Goal: Task Accomplishment & Management: Manage account settings

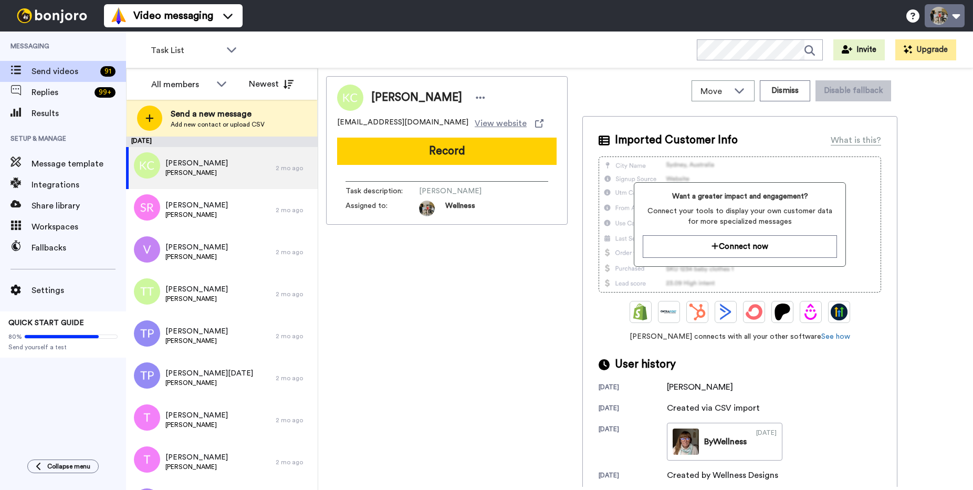
click at [941, 17] on button at bounding box center [945, 15] width 40 height 23
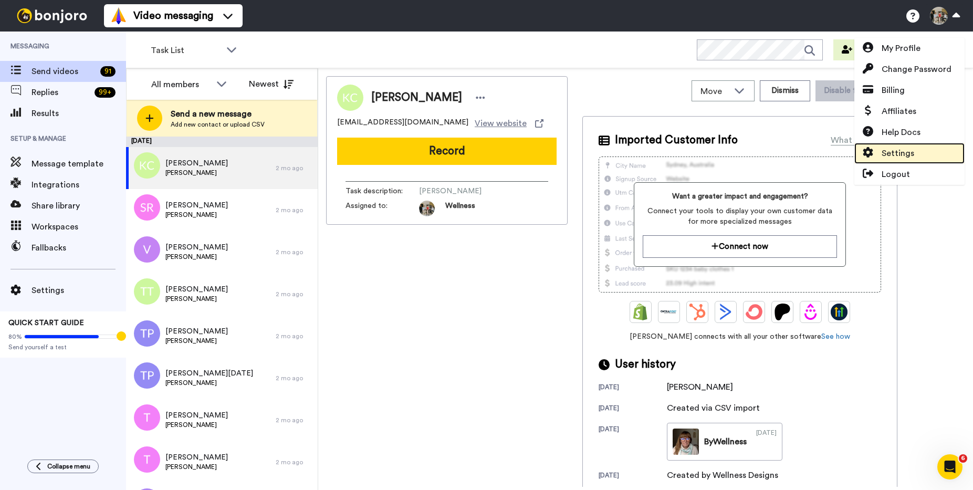
click at [902, 152] on span "Settings" at bounding box center [898, 153] width 33 height 13
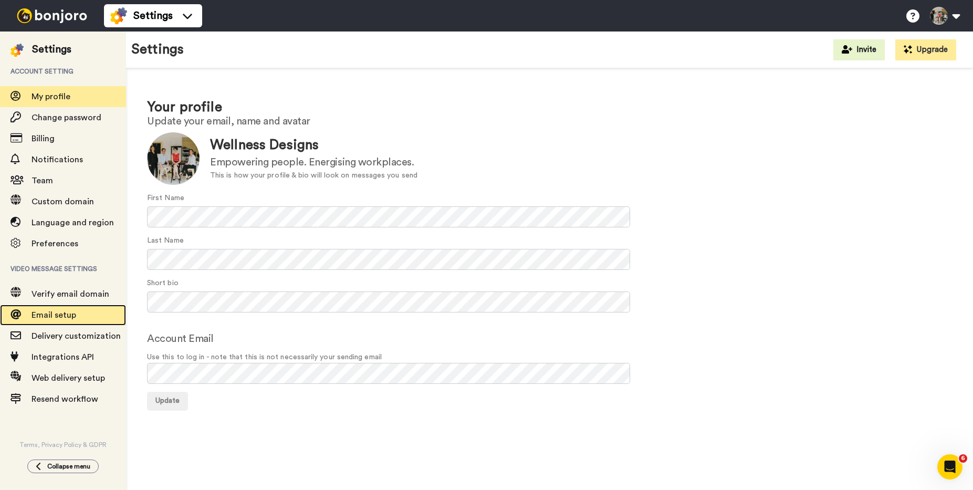
click at [51, 309] on span "Email setup" at bounding box center [79, 315] width 95 height 13
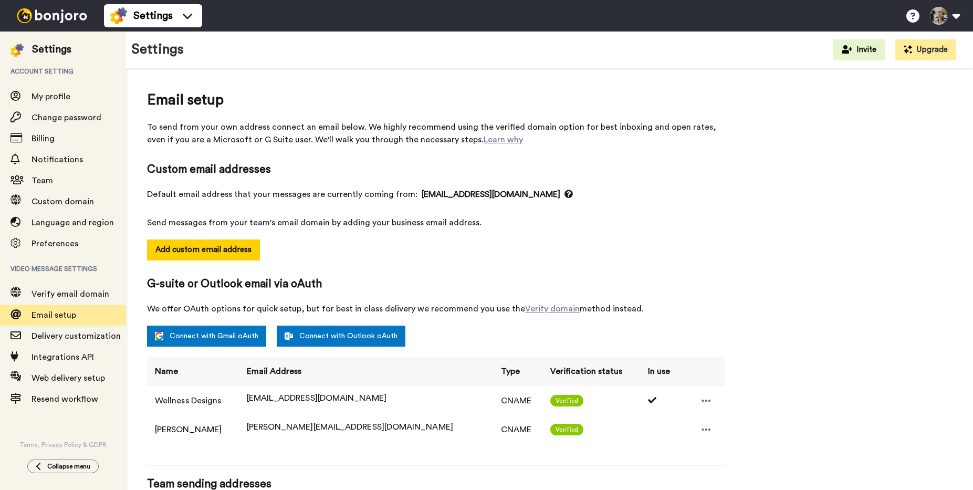
select select "64193"
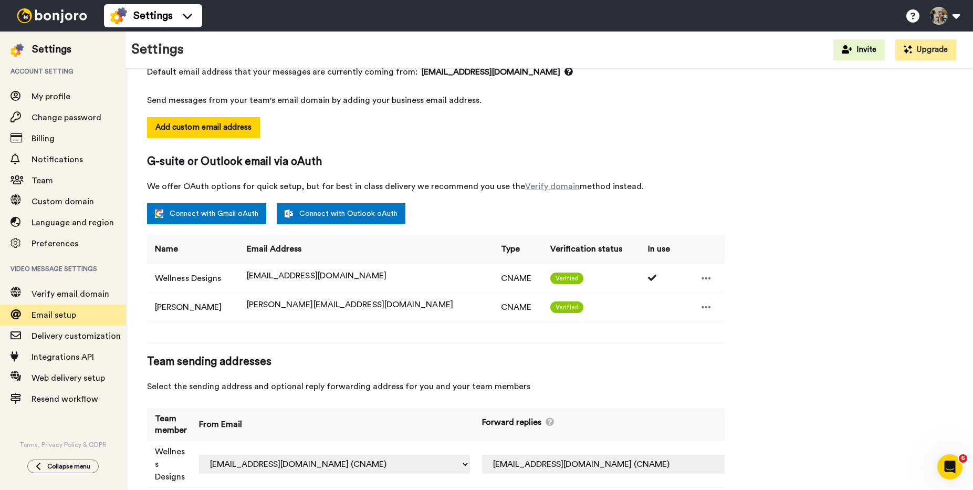
scroll to position [125, 0]
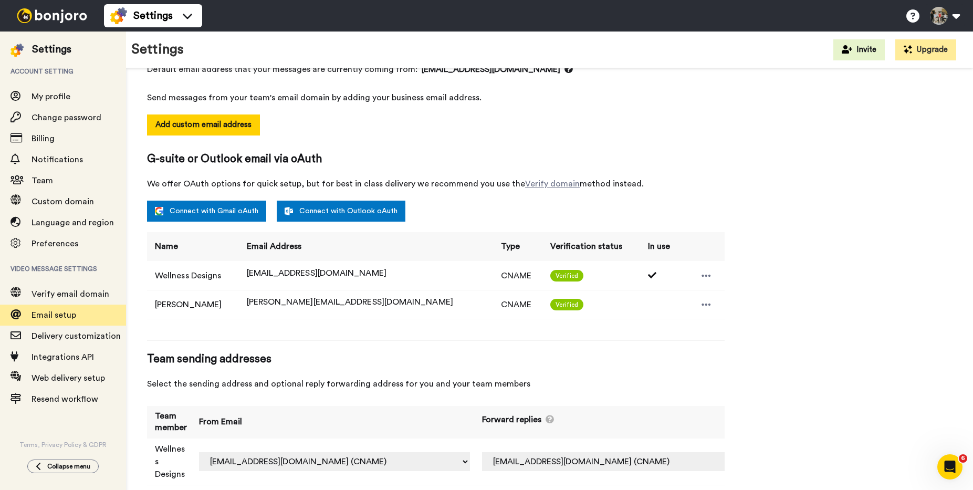
click at [319, 276] on span "info@wellnessdesigns.com.au" at bounding box center [317, 273] width 140 height 8
click at [702, 276] on icon at bounding box center [706, 275] width 9 height 2
click at [679, 182] on span "We offer OAuth options for quick setup, but for best in class delivery we recom…" at bounding box center [436, 184] width 578 height 13
click at [72, 201] on span "Custom domain" at bounding box center [63, 201] width 62 height 8
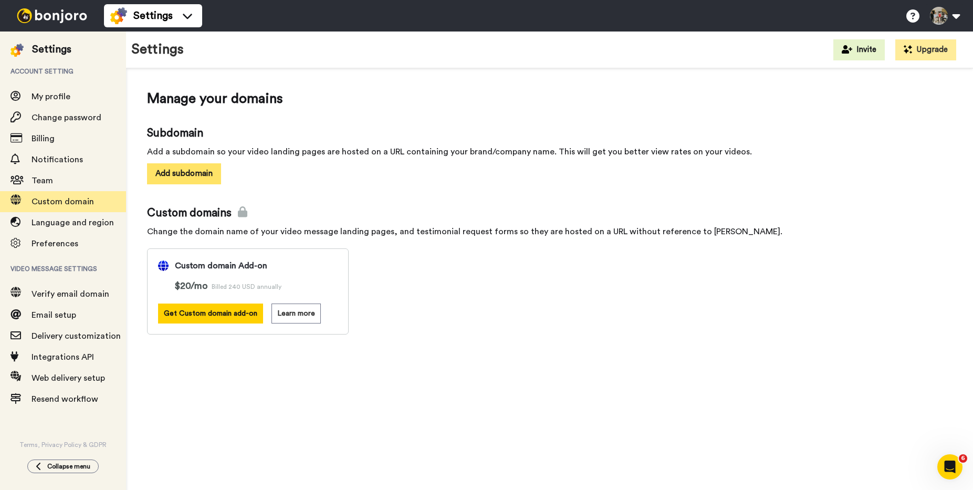
click at [205, 174] on button "Add subdomain" at bounding box center [184, 173] width 74 height 20
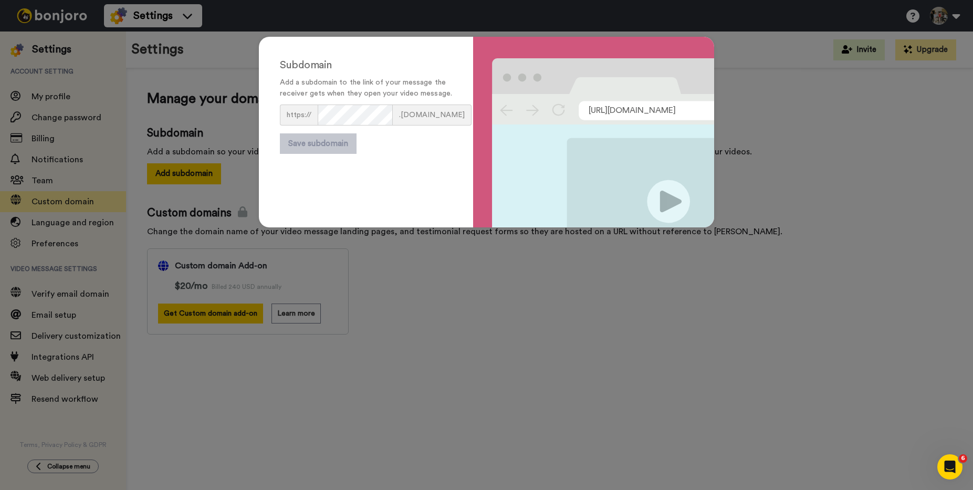
click at [570, 79] on img at bounding box center [608, 142] width 232 height 169
click at [485, 306] on div "Subdomain Add a subdomain to the link of your message the receiver gets when th…" at bounding box center [486, 245] width 973 height 490
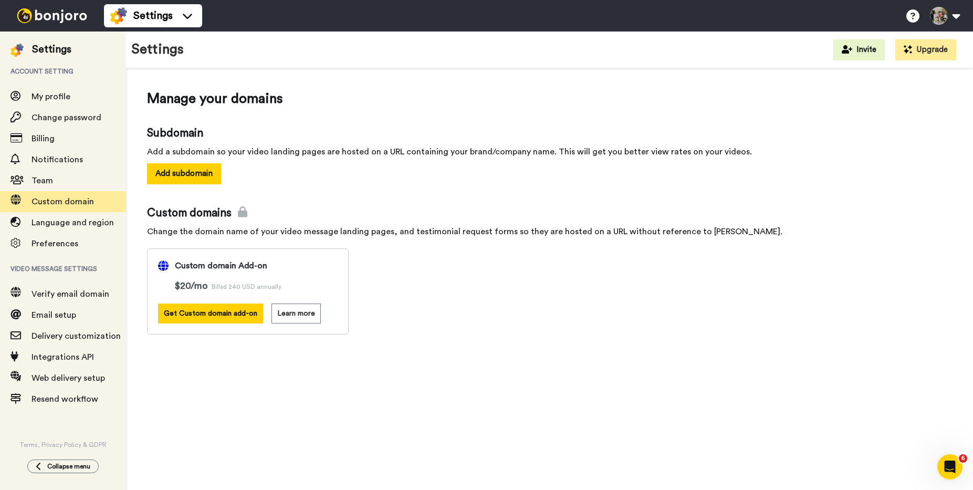
click at [239, 211] on icon at bounding box center [242, 211] width 9 height 11
click at [274, 172] on div "Subdomain Add a subdomain so your video landing pages are hosted on a URL conta…" at bounding box center [549, 155] width 805 height 58
click at [72, 244] on span "Preferences" at bounding box center [55, 243] width 47 height 8
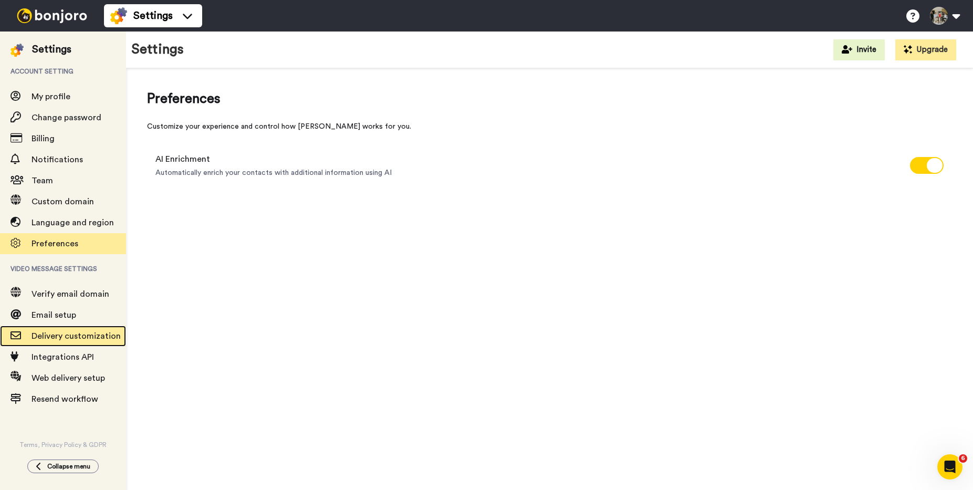
click at [67, 335] on span "Delivery customization" at bounding box center [76, 336] width 89 height 8
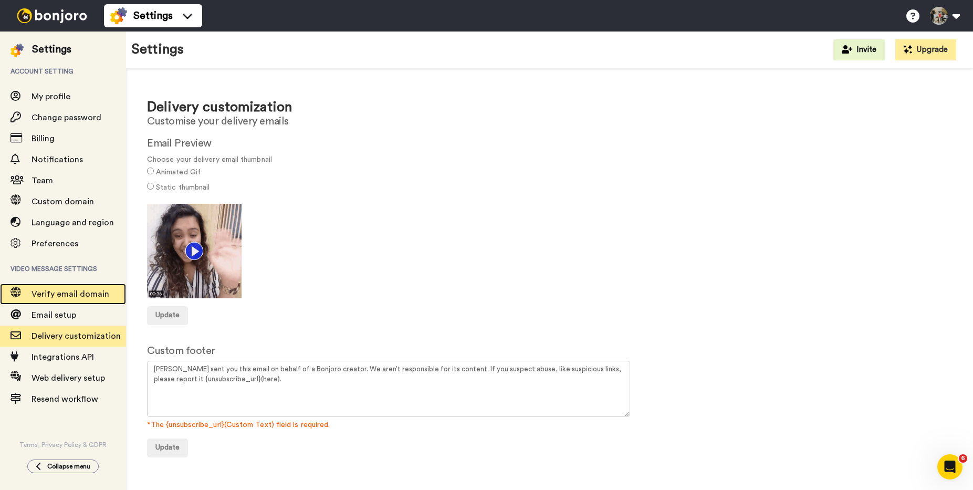
click at [78, 298] on span "Verify email domain" at bounding box center [71, 294] width 78 height 8
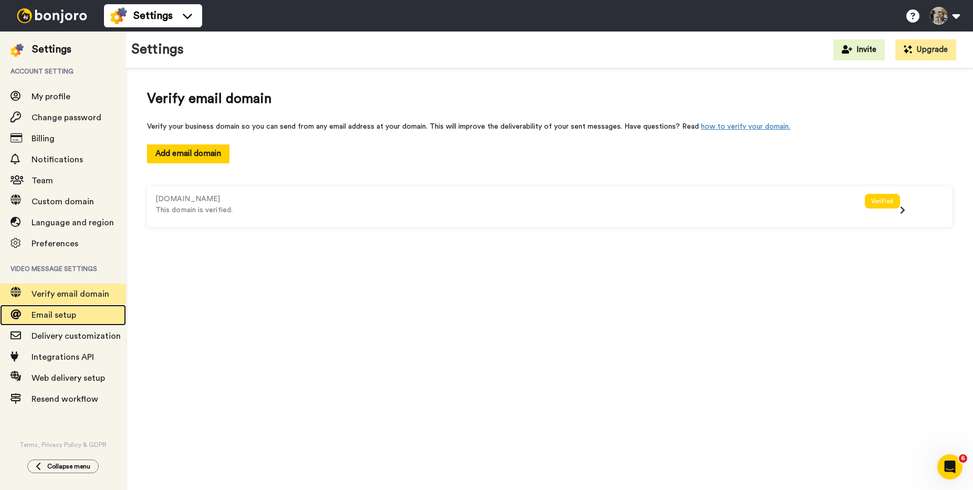
click at [69, 316] on span "Email setup" at bounding box center [54, 315] width 45 height 8
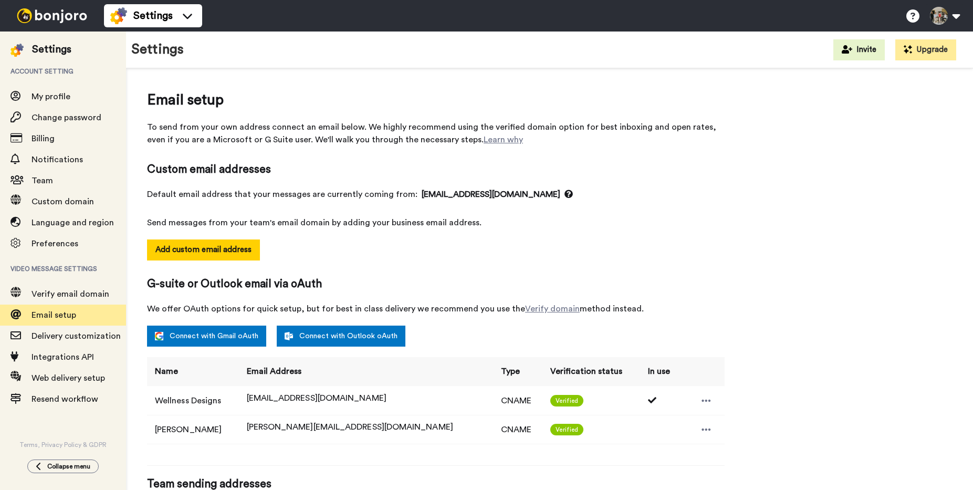
select select "64193"
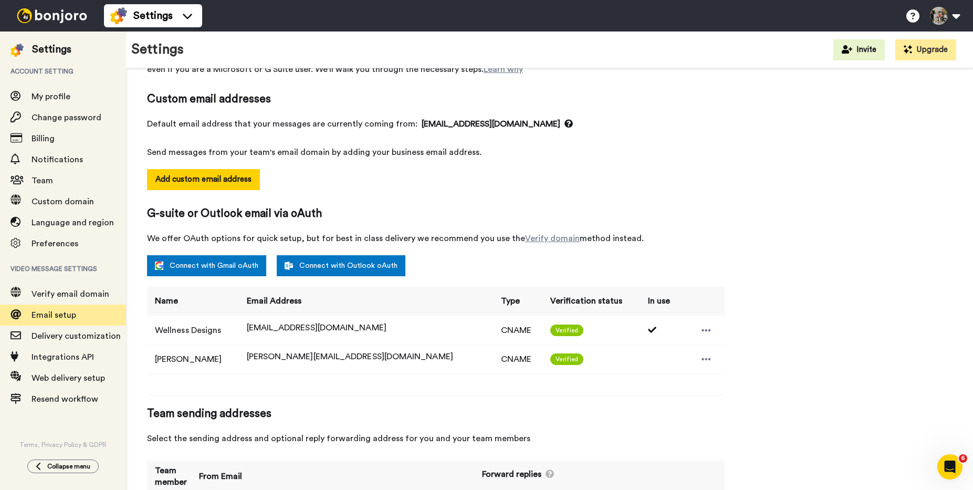
scroll to position [73, 0]
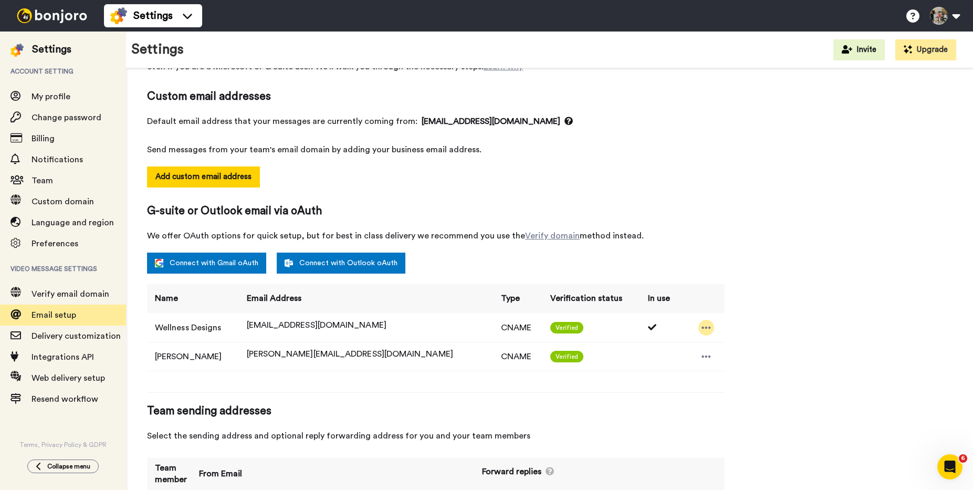
click at [702, 326] on icon at bounding box center [706, 327] width 9 height 11
click at [724, 222] on div "G-suite or Outlook email via oAuth We offer OAuth options for quick setup, but …" at bounding box center [436, 222] width 578 height 39
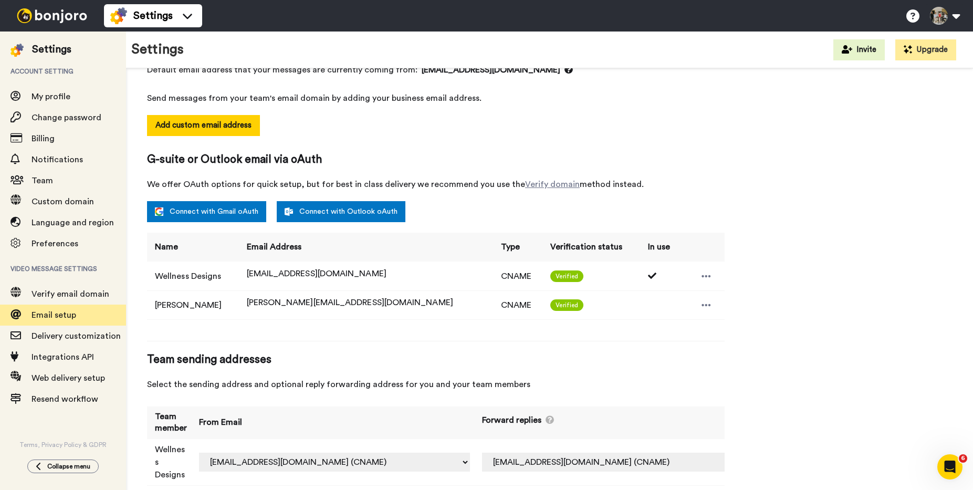
scroll to position [125, 0]
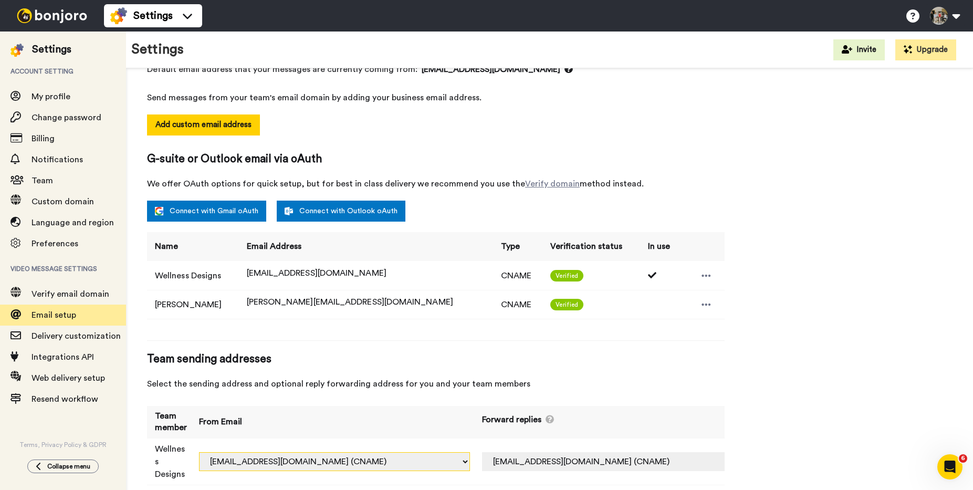
click at [436, 452] on select "katrina@inbound.bonjoromail.com (Default) katrina@wellnessdesigns.com.au (CNAME…" at bounding box center [334, 461] width 271 height 19
click at [679, 452] on select "Off katrina@wellnessdesigns.com.au (CNAME) info@wellnessdesigns.com.au (CNAME)" at bounding box center [617, 461] width 271 height 19
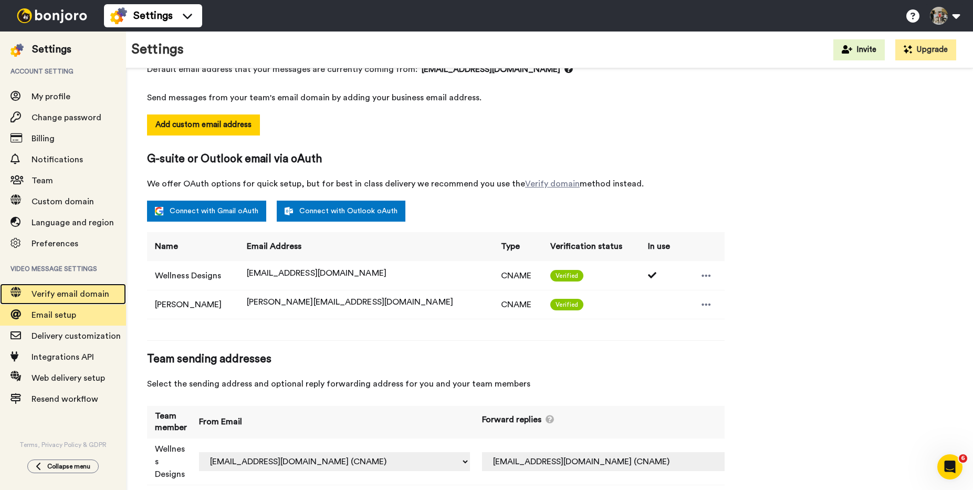
click at [86, 295] on span "Verify email domain" at bounding box center [71, 294] width 78 height 8
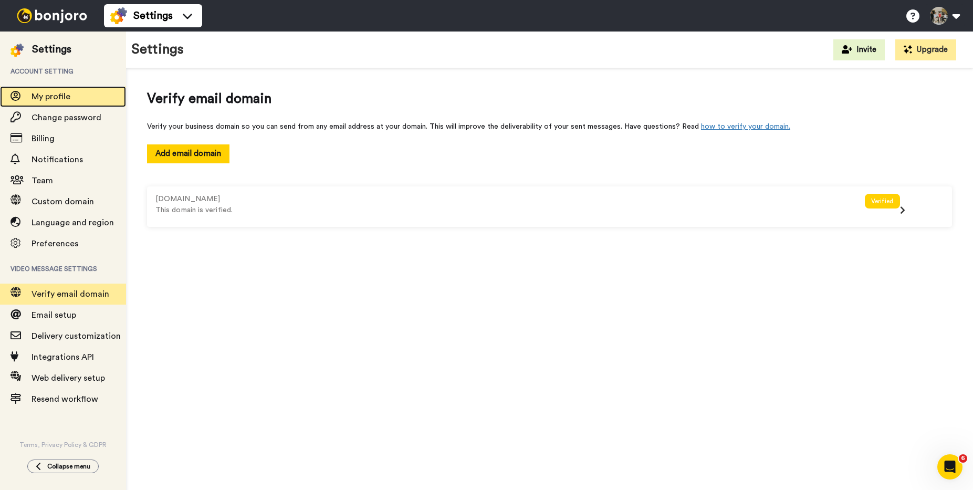
click at [61, 103] on div "My profile" at bounding box center [63, 96] width 126 height 21
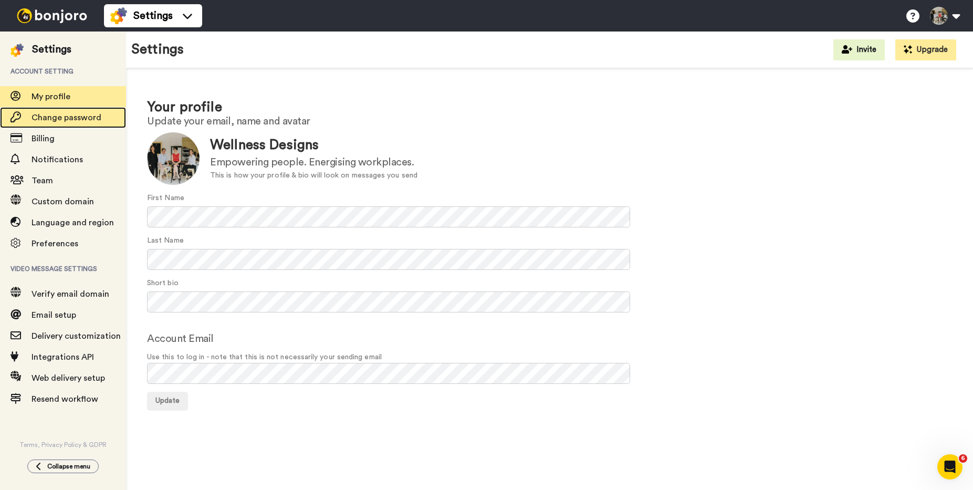
click at [78, 124] on span "Change password" at bounding box center [79, 117] width 95 height 13
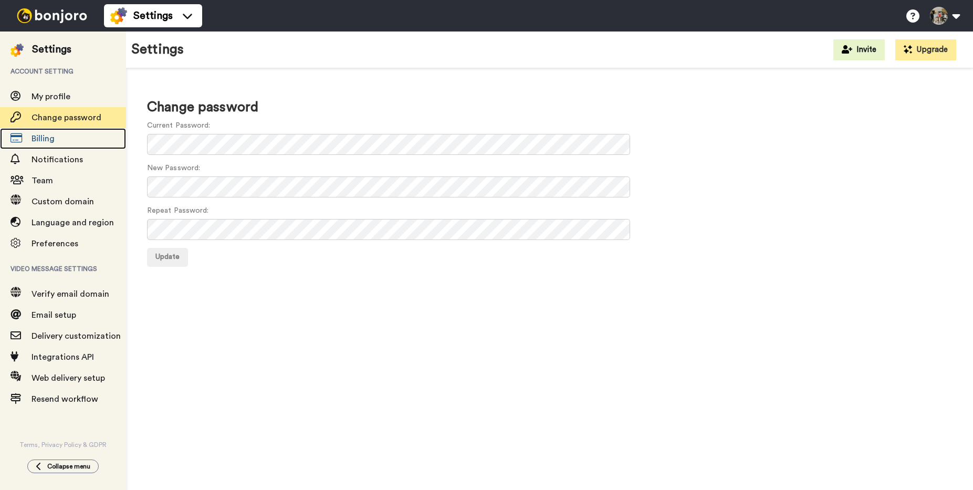
click at [52, 141] on span "Billing" at bounding box center [43, 138] width 23 height 8
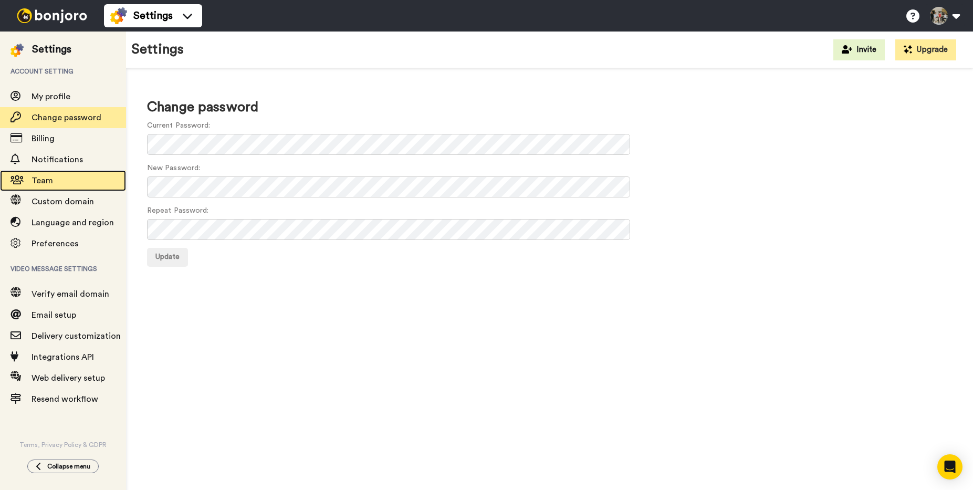
click at [49, 184] on span "Team" at bounding box center [43, 180] width 22 height 8
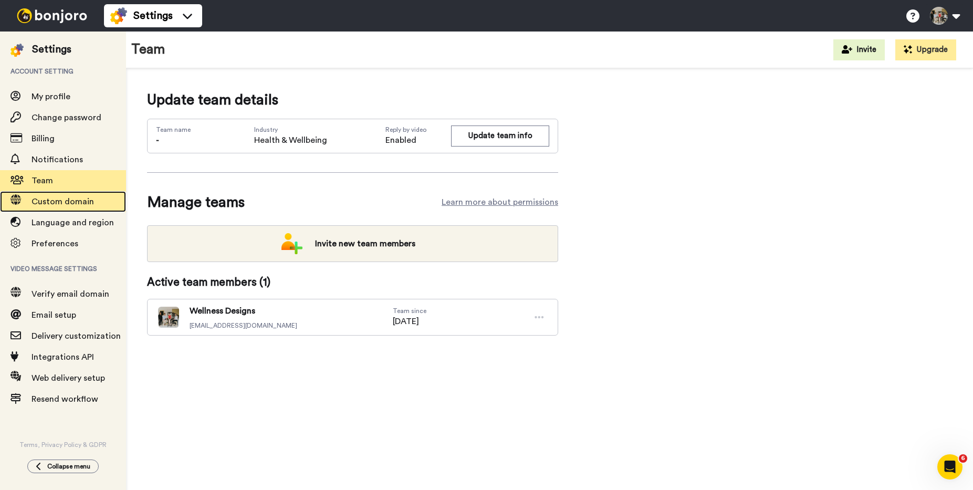
click at [50, 197] on span "Custom domain" at bounding box center [63, 201] width 62 height 8
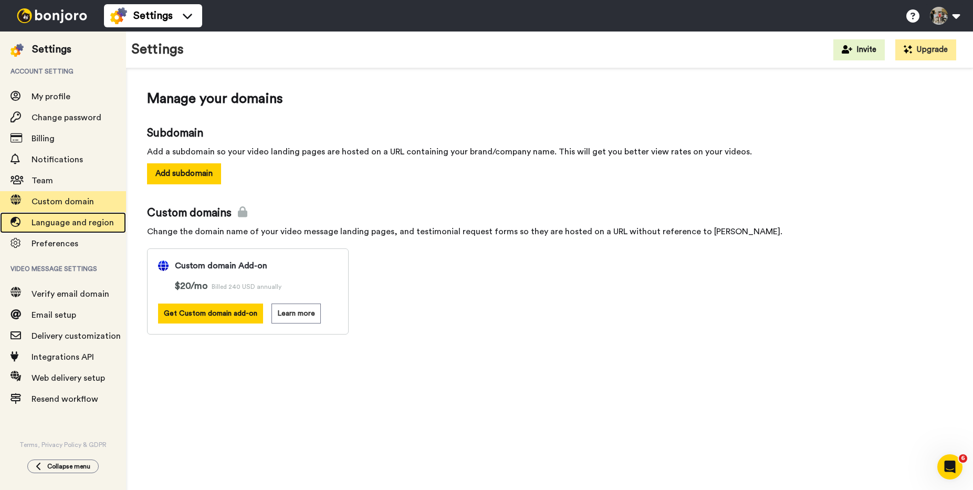
click at [79, 222] on span "Language and region" at bounding box center [73, 222] width 82 height 8
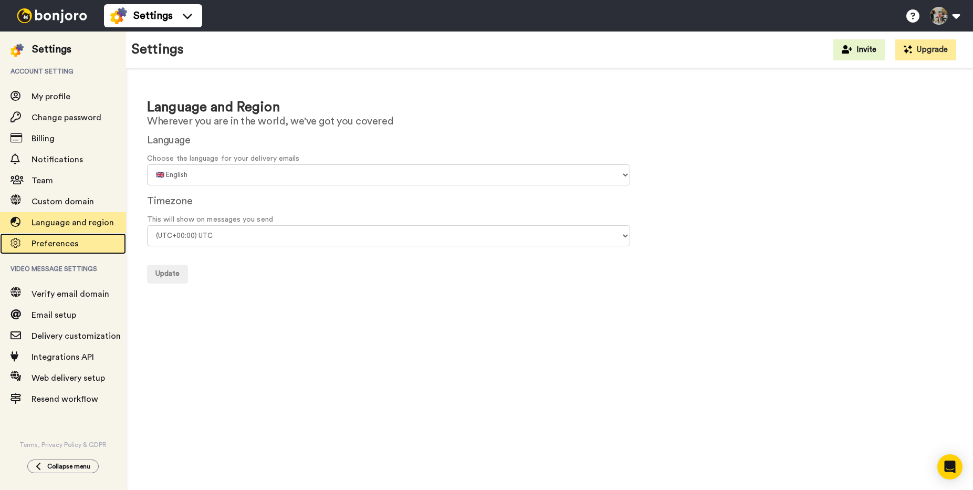
click at [59, 248] on span "Preferences" at bounding box center [55, 243] width 47 height 8
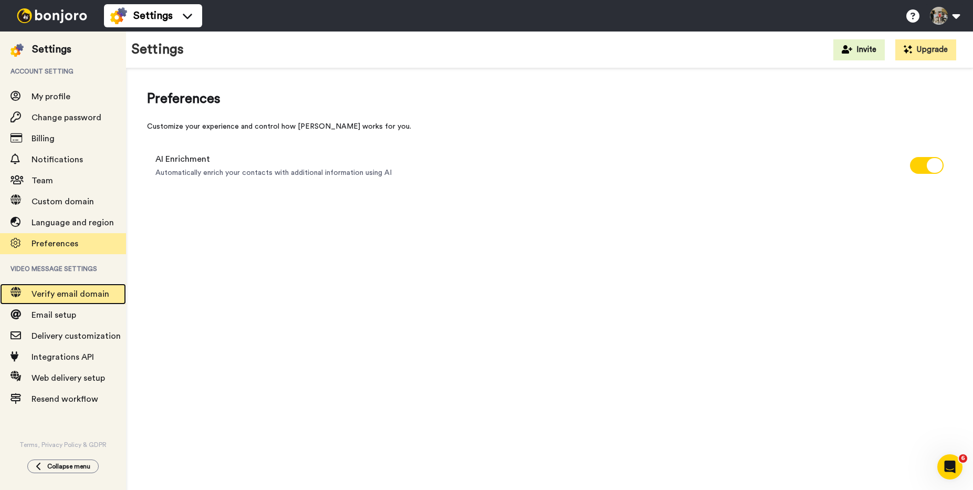
click at [69, 293] on span "Verify email domain" at bounding box center [71, 294] width 78 height 8
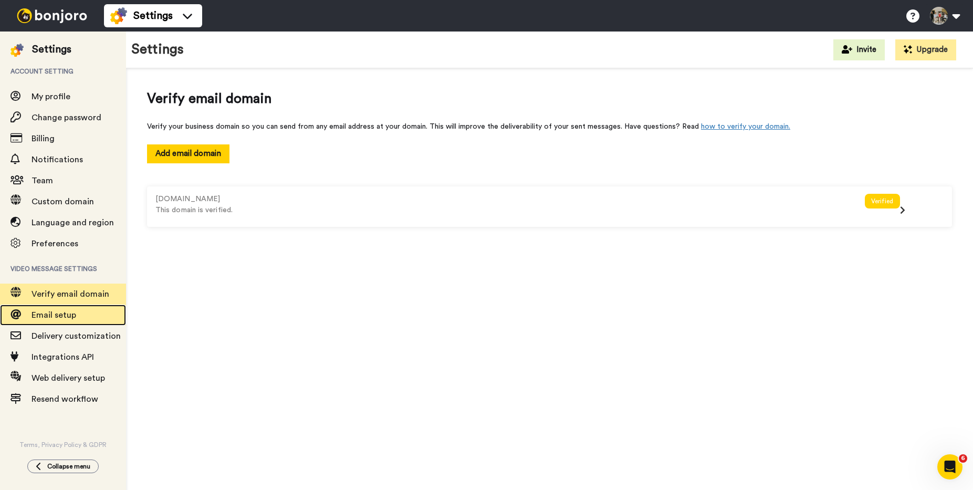
click at [66, 315] on span "Email setup" at bounding box center [54, 315] width 45 height 8
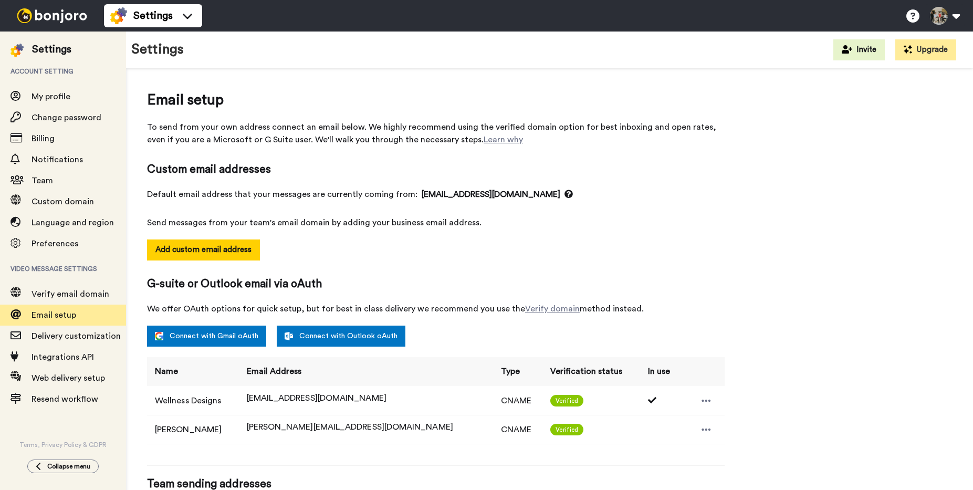
select select "64193"
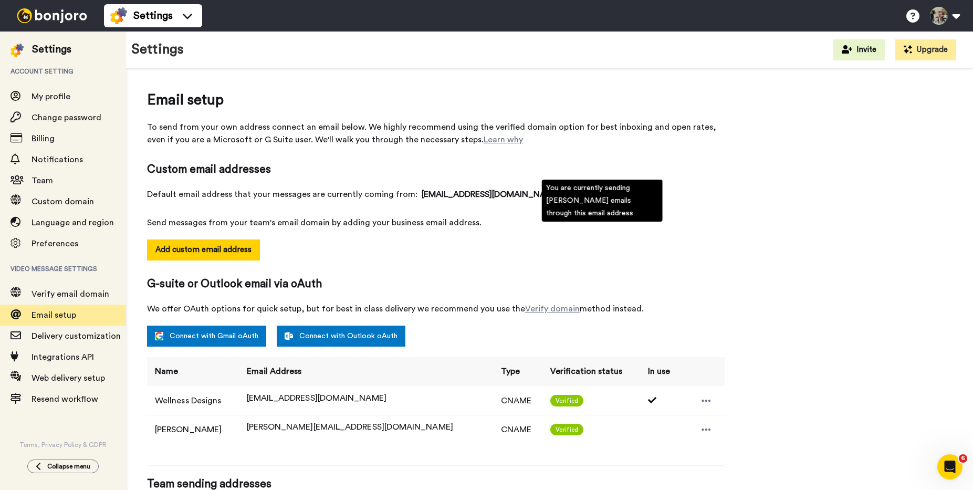
click at [565, 195] on icon at bounding box center [569, 194] width 8 height 8
drag, startPoint x: 498, startPoint y: 254, endPoint x: 477, endPoint y: 251, distance: 21.2
click at [498, 254] on div "Add custom email address" at bounding box center [436, 257] width 578 height 37
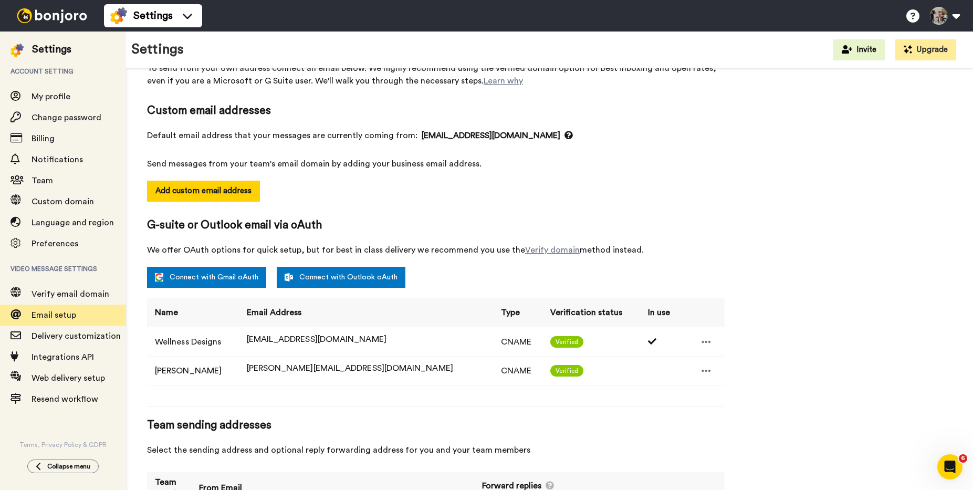
scroll to position [69, 0]
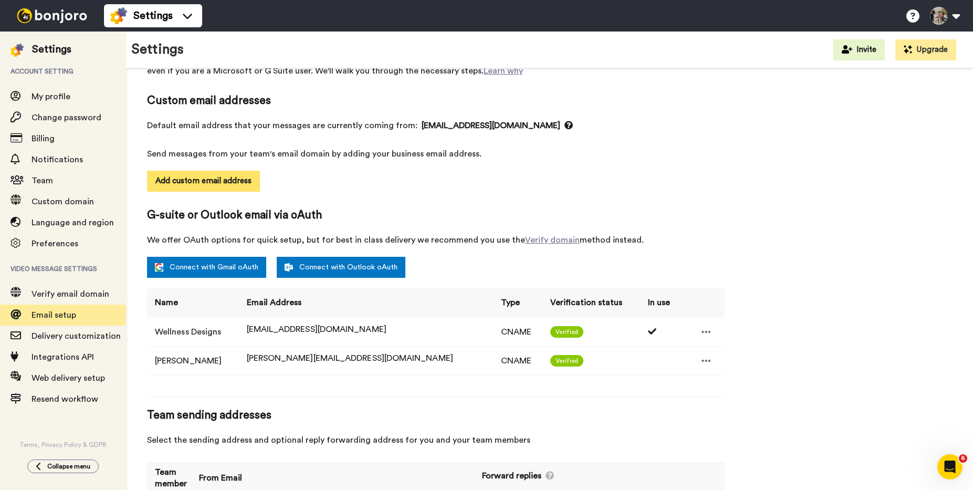
click at [224, 176] on button "Add custom email address" at bounding box center [203, 181] width 113 height 21
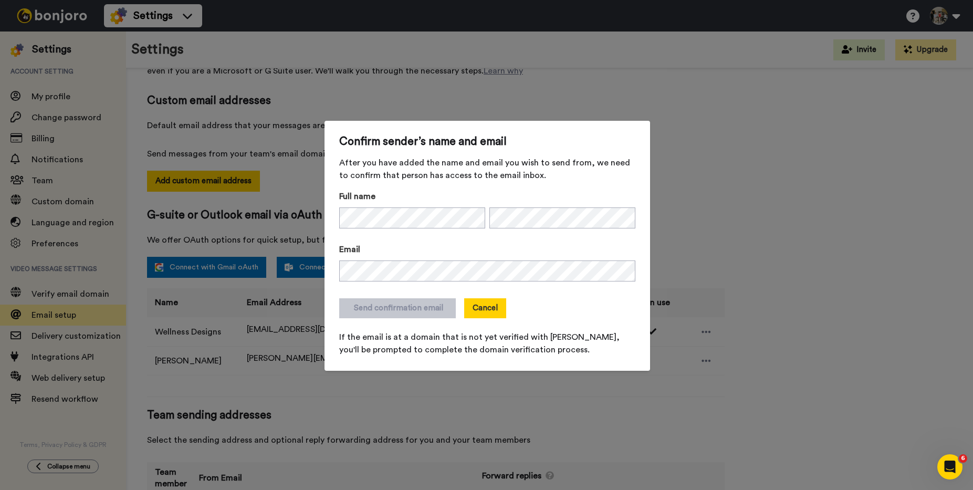
click at [478, 308] on button "Cancel" at bounding box center [485, 308] width 42 height 20
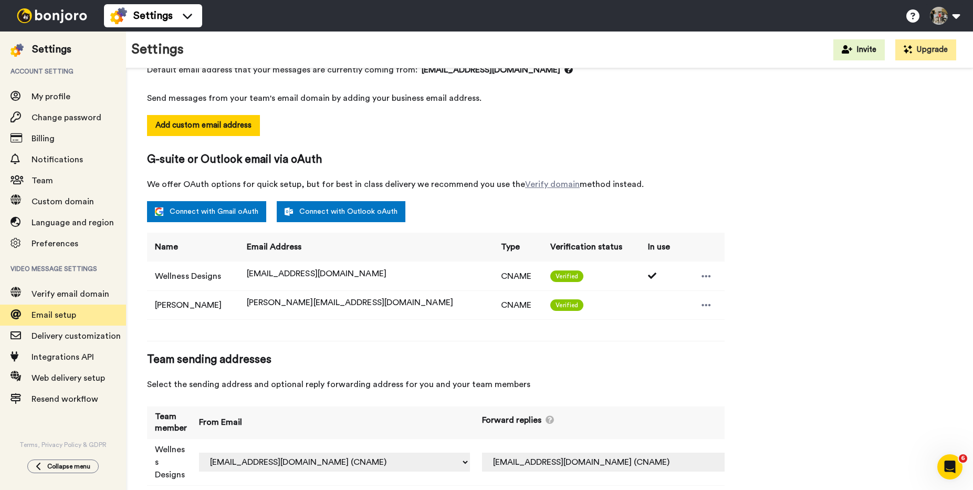
scroll to position [125, 0]
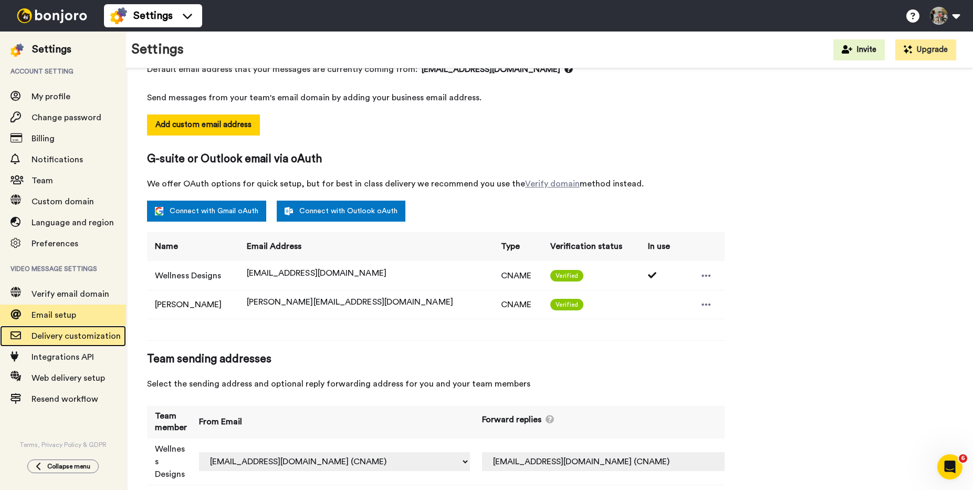
click at [52, 338] on span "Delivery customization" at bounding box center [76, 336] width 89 height 8
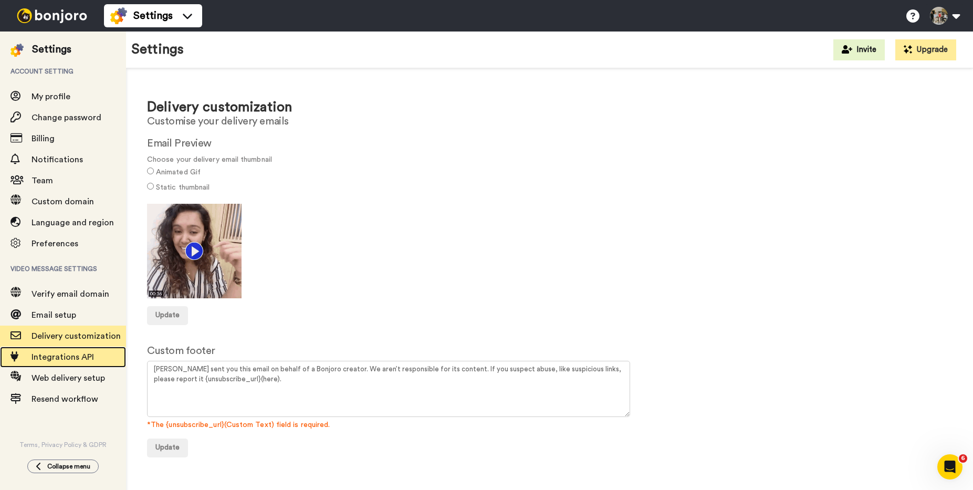
click at [77, 355] on span "Integrations API" at bounding box center [63, 357] width 62 height 8
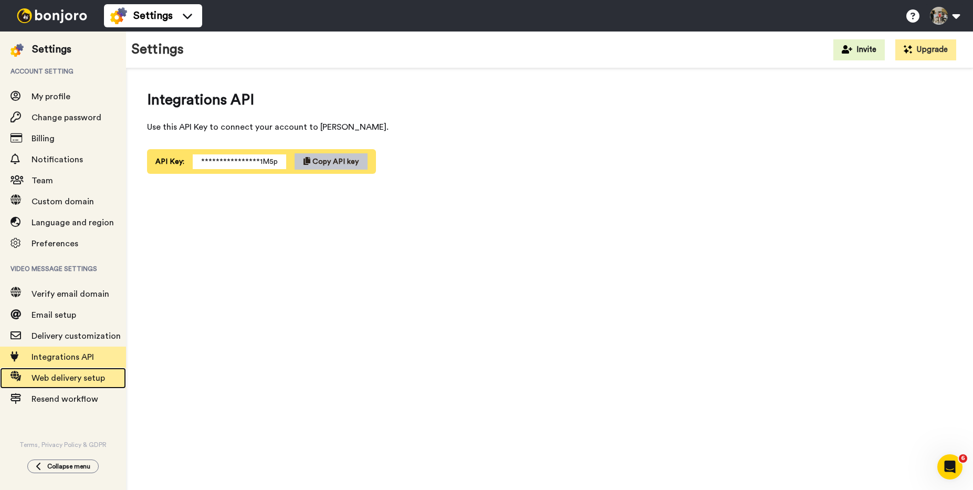
click at [58, 382] on span "Web delivery setup" at bounding box center [69, 378] width 74 height 8
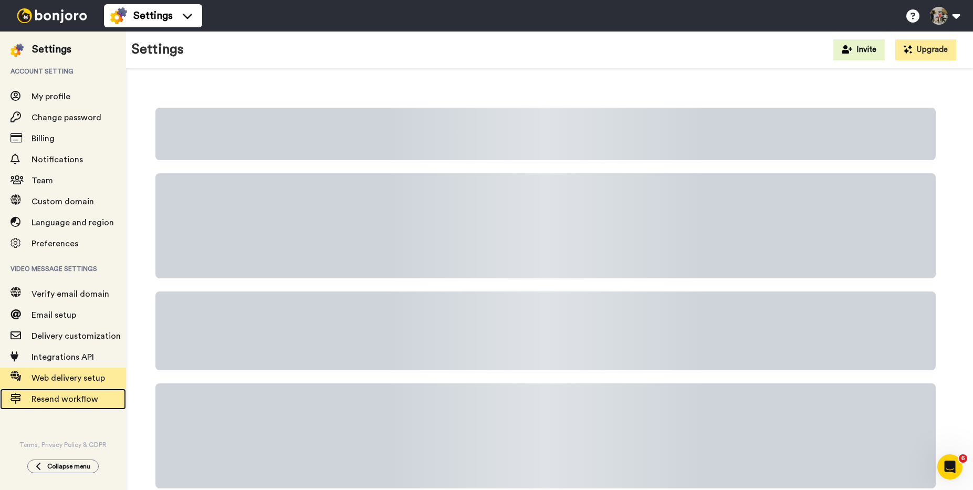
click at [74, 402] on span "Resend workflow" at bounding box center [65, 399] width 67 height 8
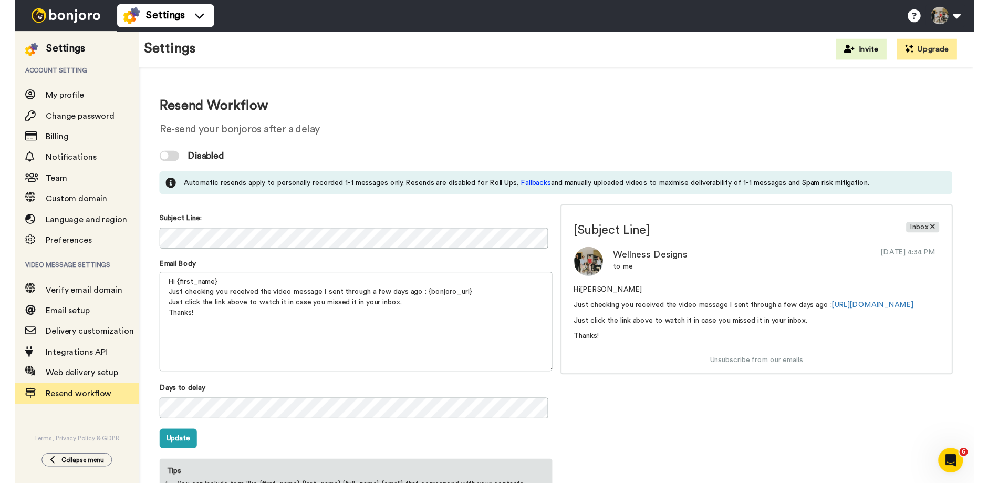
scroll to position [77, 0]
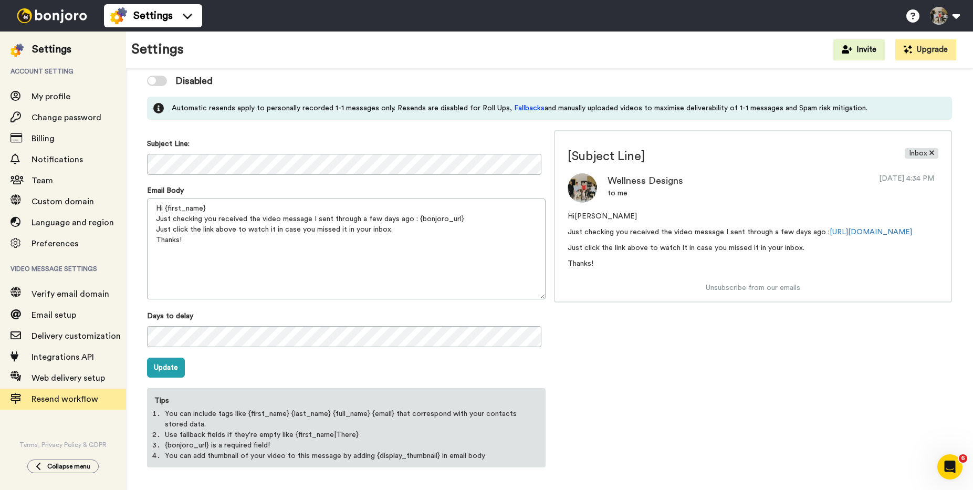
click at [82, 428] on div "Account setting My profile Change password Billing Notifications Team Custom do…" at bounding box center [63, 253] width 126 height 392
click at [913, 17] on icon at bounding box center [912, 15] width 13 height 13
